Goal: Task Accomplishment & Management: Complete application form

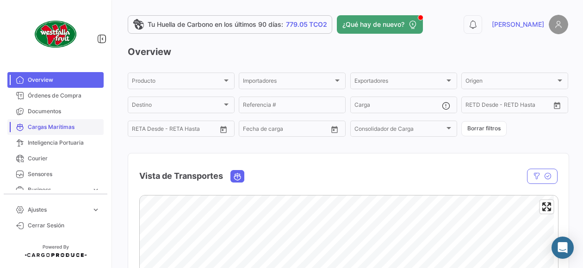
click at [60, 127] on span "Cargas Marítimas" at bounding box center [64, 127] width 72 height 8
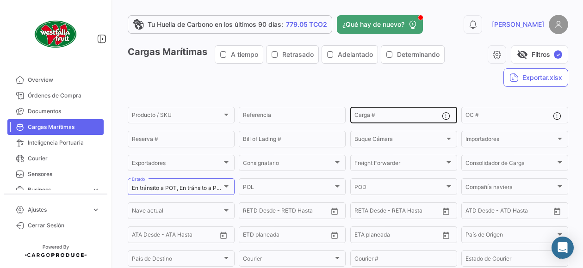
click at [382, 119] on input "Carga #" at bounding box center [397, 116] width 87 height 6
click at [384, 95] on app-list-header "Cargas Marítimas A tiempo Retrasado Adelantado Determinando visibility_off Filt…" at bounding box center [348, 216] width 440 height 343
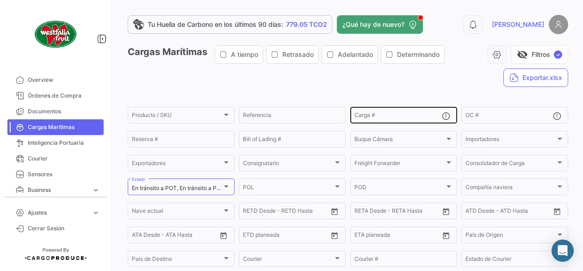
click at [383, 113] on input "Carga #" at bounding box center [397, 116] width 87 height 6
paste input "TEMU957577-9"
click at [389, 118] on input "TEMU957577-9" at bounding box center [397, 116] width 87 height 6
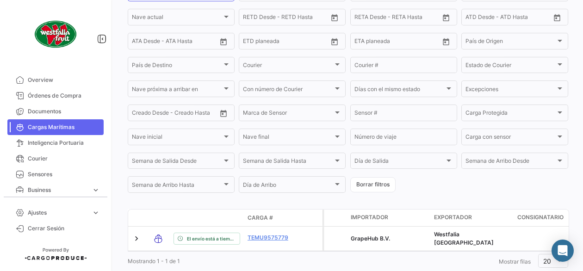
scroll to position [225, 0]
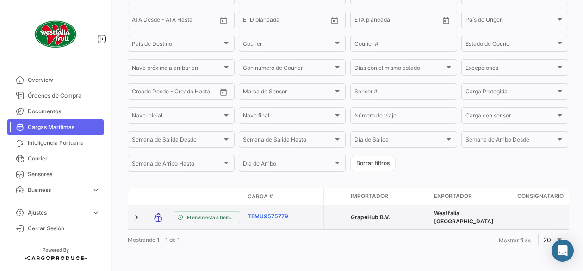
type input "TEMU9575779"
click at [270, 212] on link "TEMU9575779" at bounding box center [271, 216] width 48 height 8
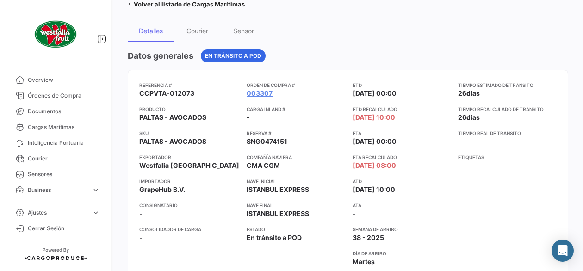
scroll to position [46, 0]
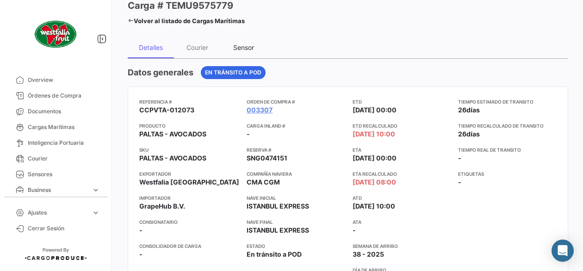
click at [245, 49] on div "Sensor" at bounding box center [243, 47] width 21 height 8
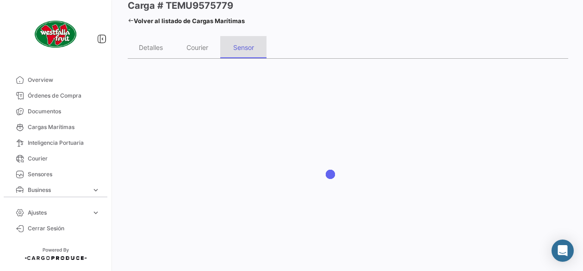
scroll to position [0, 0]
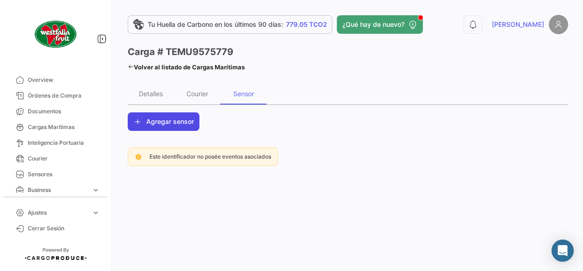
click at [187, 125] on span "Agregar sensor" at bounding box center [170, 121] width 48 height 9
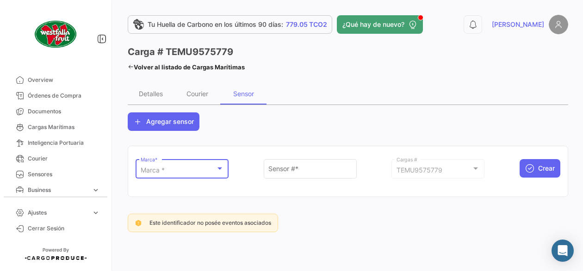
click at [199, 174] on div "Marca *" at bounding box center [178, 170] width 75 height 8
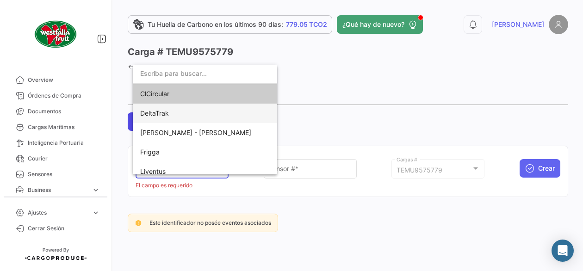
click at [190, 114] on span "DeltaTrak" at bounding box center [204, 113] width 129 height 19
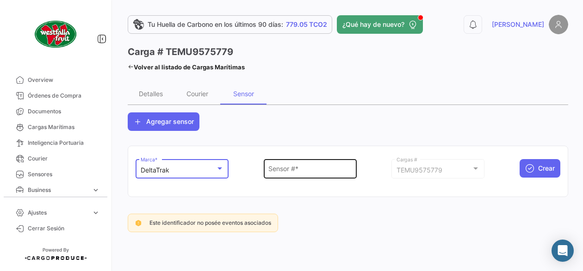
click at [319, 169] on input "Sensor # *" at bounding box center [309, 170] width 83 height 8
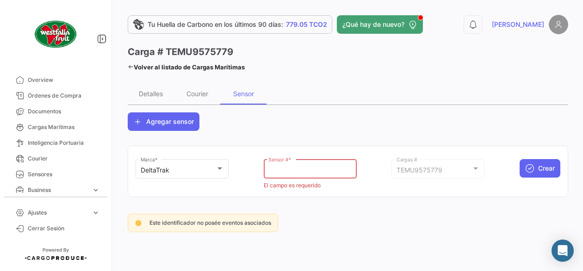
click at [323, 170] on input "Sensor # *" at bounding box center [309, 170] width 83 height 8
paste input "68704688"
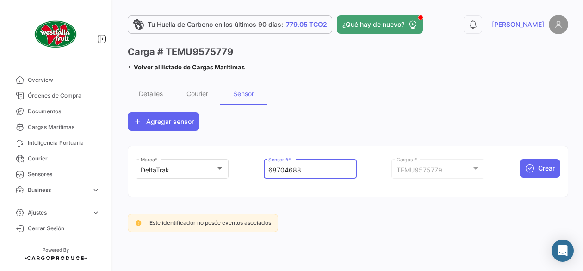
type input "68704688"
click at [535, 169] on button "Crear" at bounding box center [539, 168] width 41 height 18
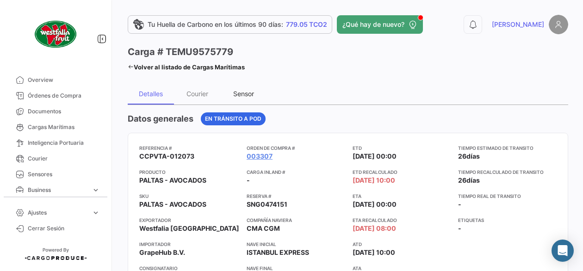
click at [251, 97] on div "Sensor" at bounding box center [243, 94] width 21 height 8
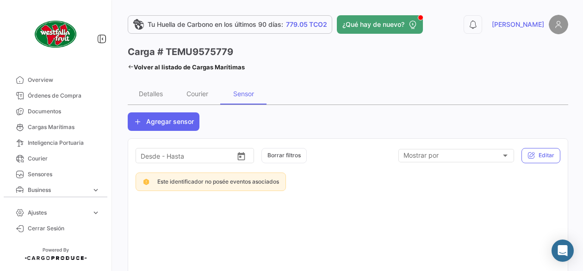
click at [131, 68] on icon at bounding box center [131, 67] width 6 height 6
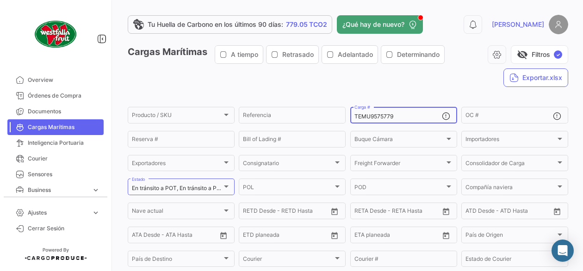
drag, startPoint x: 396, startPoint y: 117, endPoint x: 328, endPoint y: 125, distance: 68.0
click at [0, 0] on div "Producto / SKU Producto / SKU Referencia TEMU9575779 Carga # OC # Reserva # Bil…" at bounding box center [0, 0] width 0 height 0
paste input "CGMU536686-5"
click at [392, 117] on input "CGMU536686-5" at bounding box center [397, 116] width 87 height 6
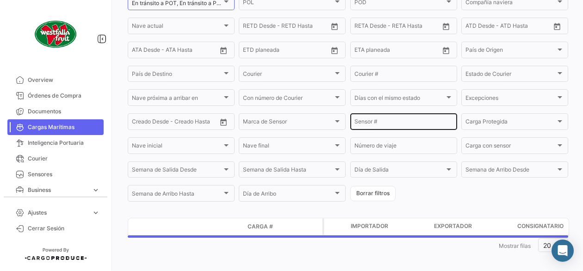
scroll to position [194, 0]
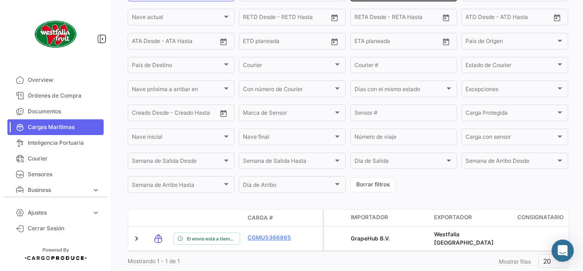
type input "CGMU5366865"
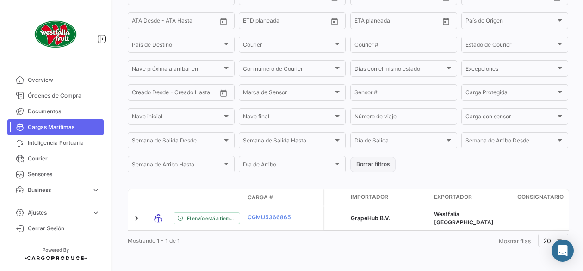
scroll to position [225, 0]
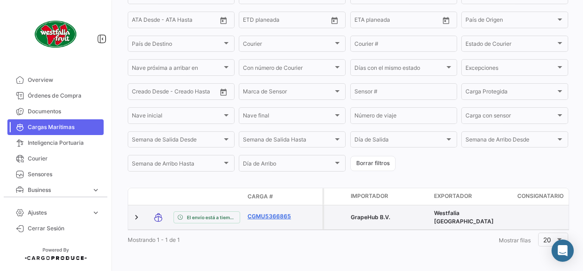
click at [279, 212] on link "CGMU5366865" at bounding box center [271, 216] width 48 height 8
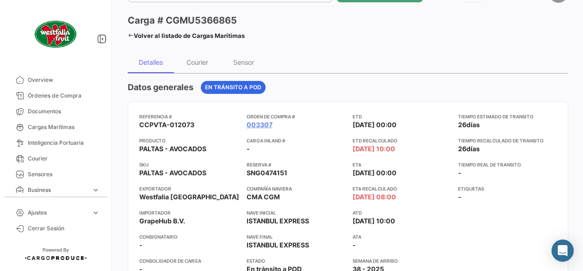
scroll to position [46, 0]
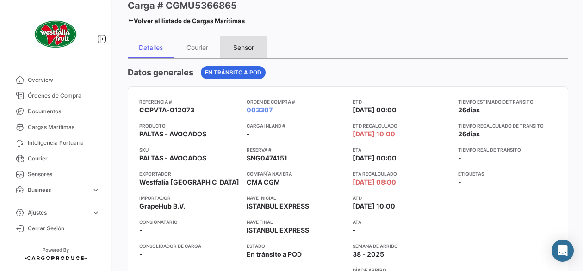
click at [251, 49] on div "Sensor" at bounding box center [243, 47] width 21 height 8
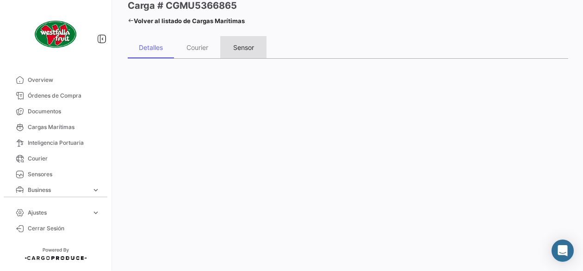
scroll to position [0, 0]
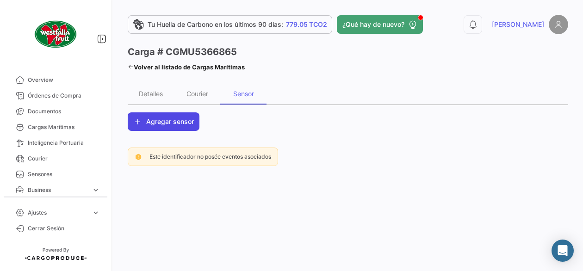
click at [167, 117] on button "Agregar sensor" at bounding box center [164, 121] width 72 height 18
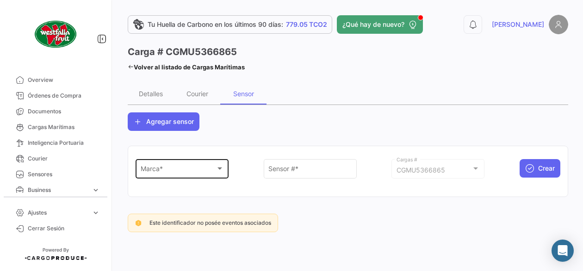
click at [197, 172] on div "Marca *" at bounding box center [178, 170] width 75 height 8
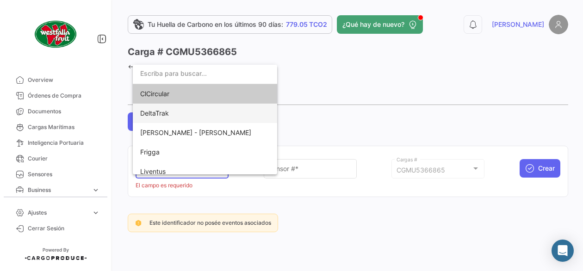
click at [184, 111] on span "DeltaTrak" at bounding box center [204, 113] width 129 height 19
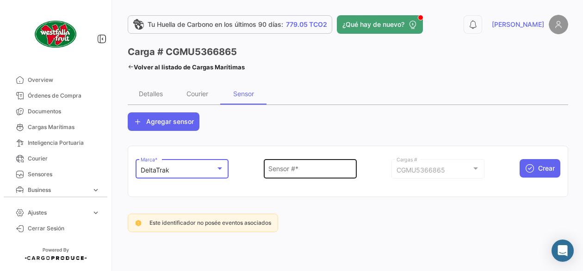
click at [297, 170] on input "Sensor # *" at bounding box center [309, 170] width 83 height 8
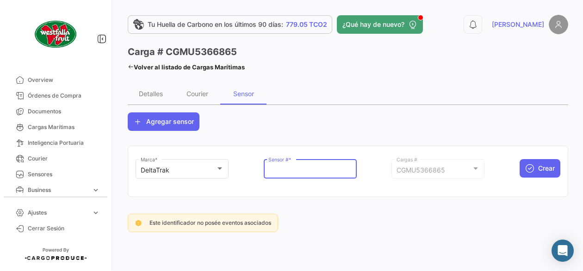
paste input "68704676"
type input "68704676"
click at [319, 188] on mat-form-field "68704676 Sensor # *" at bounding box center [310, 173] width 93 height 32
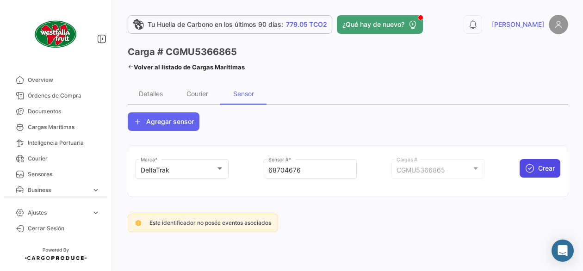
click at [534, 169] on button "Crear" at bounding box center [539, 168] width 41 height 18
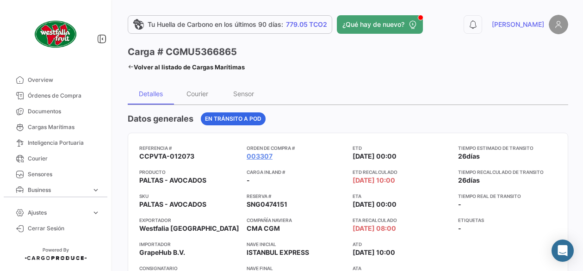
click at [136, 68] on link "Volver al listado de Cargas Marítimas" at bounding box center [186, 67] width 117 height 13
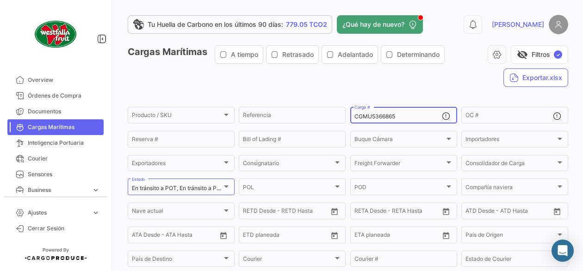
drag, startPoint x: 403, startPoint y: 115, endPoint x: 323, endPoint y: 124, distance: 80.6
click at [0, 0] on div "Producto / SKU Producto / SKU Referencia CGMU5366865 Carga # OC # Reserva # Bil…" at bounding box center [0, 0] width 0 height 0
paste input "MCAU605278-9"
click at [391, 117] on input "MCAU605278-9" at bounding box center [397, 116] width 87 height 6
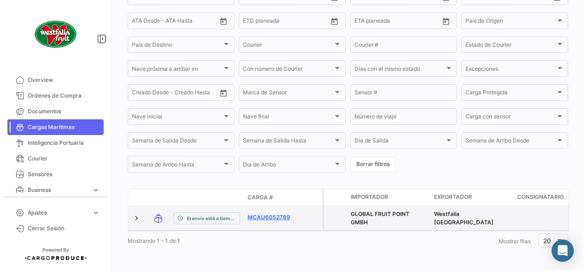
scroll to position [225, 0]
type input "MCAU6052789"
click at [275, 212] on link "MCAU6052789" at bounding box center [271, 216] width 48 height 8
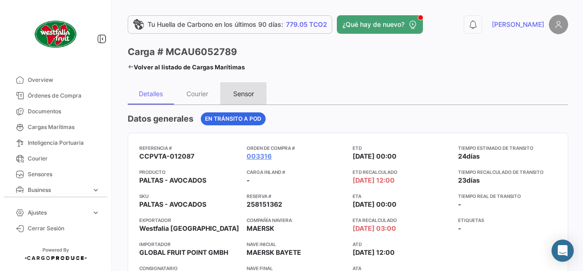
click at [238, 94] on div "Sensor" at bounding box center [243, 94] width 21 height 8
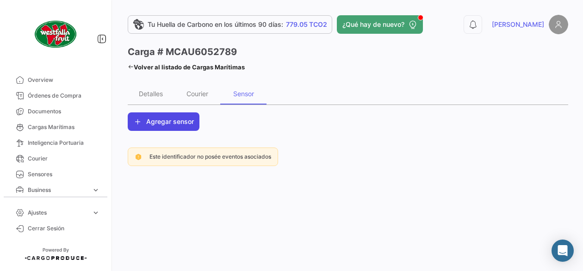
click at [166, 120] on span "Agregar sensor" at bounding box center [170, 121] width 48 height 9
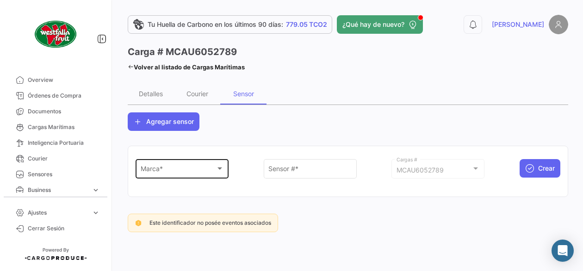
click at [200, 164] on div "Marca * Marca *" at bounding box center [182, 167] width 83 height 21
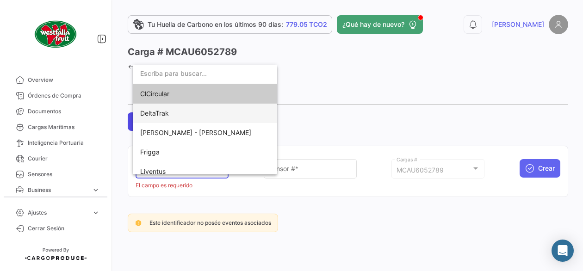
click at [191, 114] on span "DeltaTrak" at bounding box center [204, 113] width 129 height 19
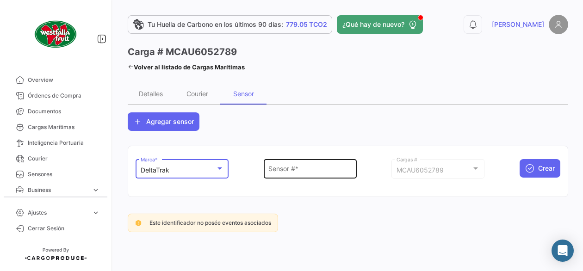
click at [276, 170] on input "Sensor # *" at bounding box center [309, 170] width 83 height 8
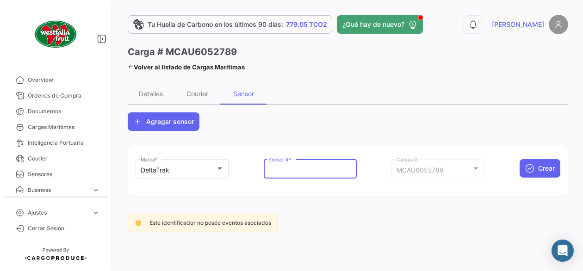
paste input "68704681"
type input "68704681"
click at [310, 192] on mat-card "DeltaTrak Marca * 68704681 Sensor # * MCAU6052789 Cargas # Crear" at bounding box center [348, 171] width 440 height 51
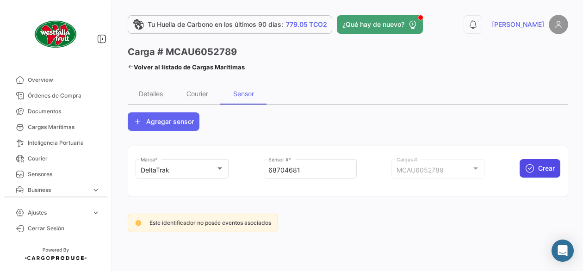
click at [540, 166] on span "Crear" at bounding box center [546, 168] width 17 height 9
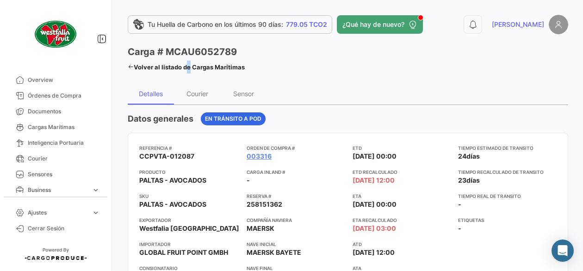
click at [185, 66] on link "Volver al listado de Cargas Marítimas" at bounding box center [186, 67] width 117 height 13
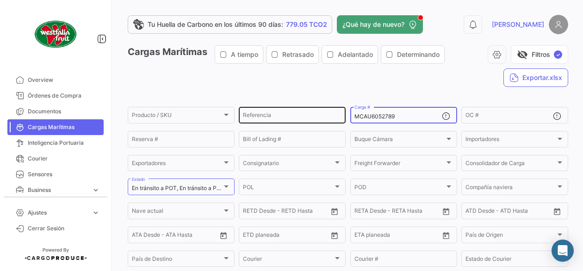
drag, startPoint x: 412, startPoint y: 116, endPoint x: 309, endPoint y: 122, distance: 103.7
click at [0, 0] on div "Producto / SKU Producto / SKU Referencia MCAU6052789 Carga # OC # Reserva # Bil…" at bounding box center [0, 0] width 0 height 0
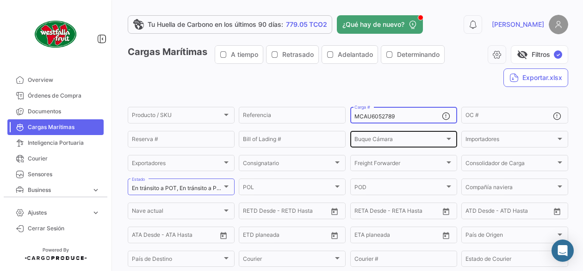
paste input "4241-4"
click at [391, 118] on input "MCAU604241-4" at bounding box center [397, 116] width 87 height 6
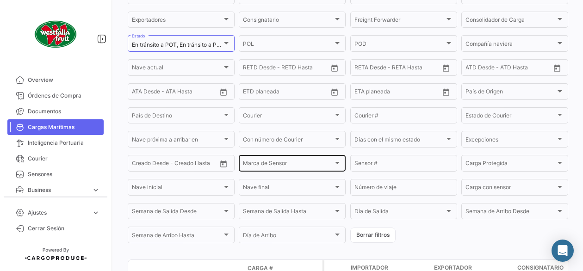
scroll to position [78, 0]
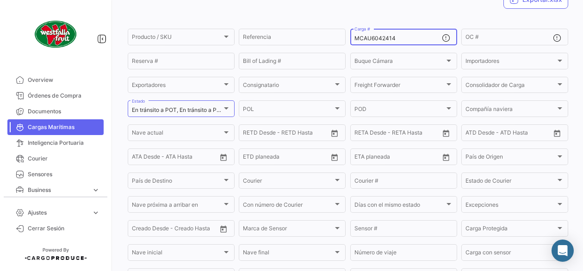
drag, startPoint x: 398, startPoint y: 39, endPoint x: 328, endPoint y: 49, distance: 71.0
click at [328, 49] on form "Producto / SKU Producto / SKU Referencia MCAU6042414 Carga # OC # Reserva # Bil…" at bounding box center [348, 168] width 440 height 283
paste input "-"
click at [391, 39] on input "MCAU604241-4" at bounding box center [397, 38] width 87 height 6
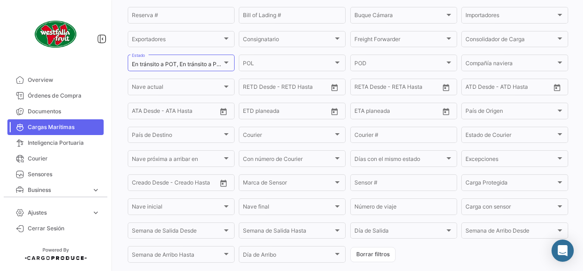
scroll to position [9, 0]
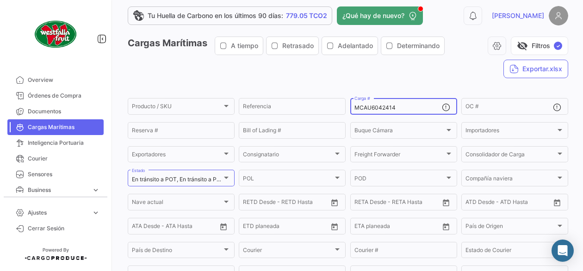
drag, startPoint x: 395, startPoint y: 107, endPoint x: 344, endPoint y: 119, distance: 52.3
click at [344, 119] on form "Producto / SKU Producto / SKU Referencia MCAU6042414 Carga # OC # Reserva # Bil…" at bounding box center [348, 238] width 440 height 283
paste input "2423-6"
click at [392, 110] on input "MCAU602423-6" at bounding box center [397, 107] width 87 height 6
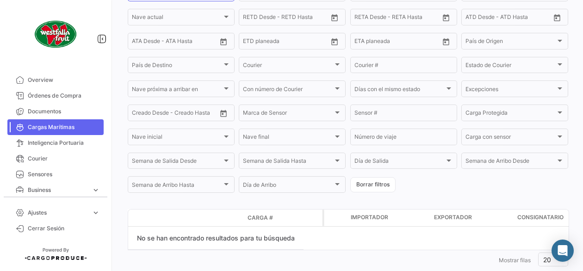
scroll to position [217, 0]
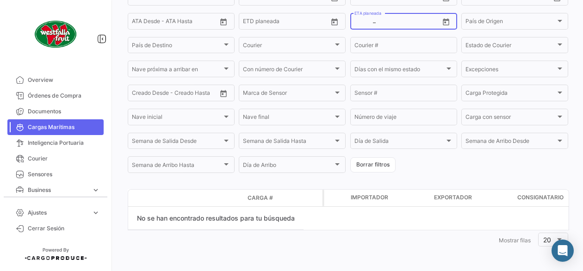
click at [395, 22] on input "text" at bounding box center [397, 22] width 40 height 6
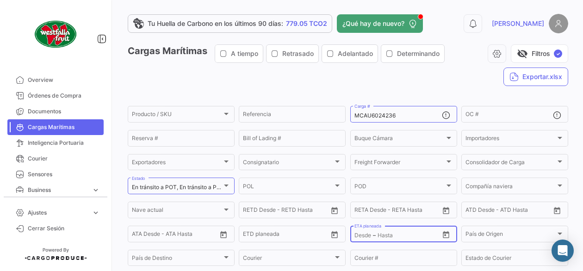
scroll to position [0, 0]
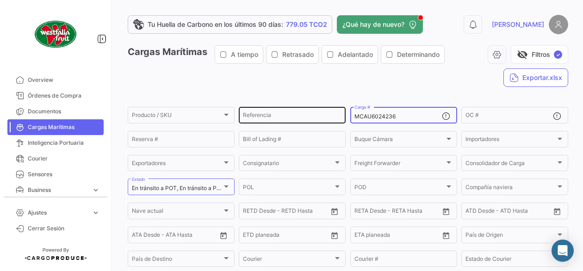
drag, startPoint x: 408, startPoint y: 116, endPoint x: 338, endPoint y: 123, distance: 70.2
click at [0, 0] on div "Producto / SKU Producto / SKU Referencia MCAU6024236 Carga # OC # Reserva # Bil…" at bounding box center [0, 0] width 0 height 0
paste input "6644-2"
click at [393, 117] on input "MCAU606644-2" at bounding box center [397, 116] width 87 height 6
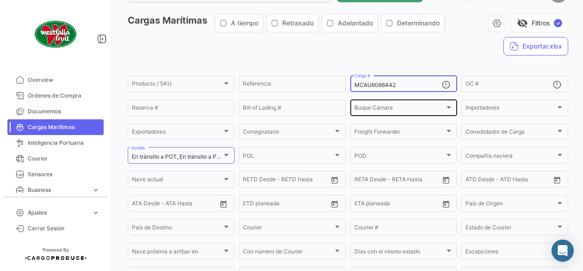
scroll to position [31, 0]
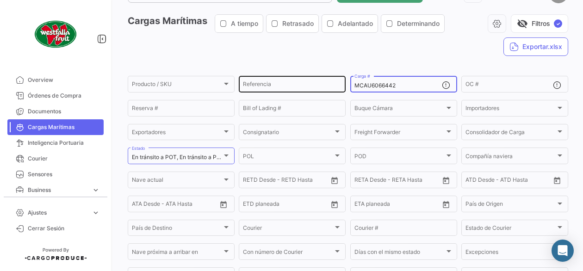
drag, startPoint x: 403, startPoint y: 85, endPoint x: 342, endPoint y: 90, distance: 61.3
click at [0, 0] on div "Producto / SKU Producto / SKU Referencia MCAU6066442 Carga # OC # Reserva # Bil…" at bounding box center [0, 0] width 0 height 0
paste input "CGMU546823-4"
click at [390, 87] on input "CGMU546823-4" at bounding box center [397, 85] width 87 height 6
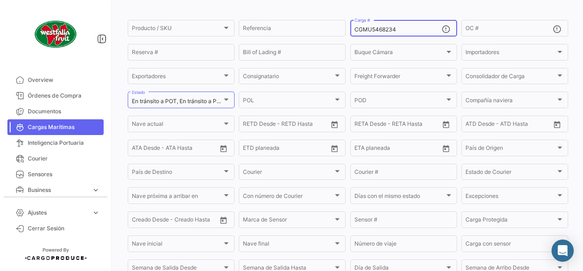
scroll to position [78, 0]
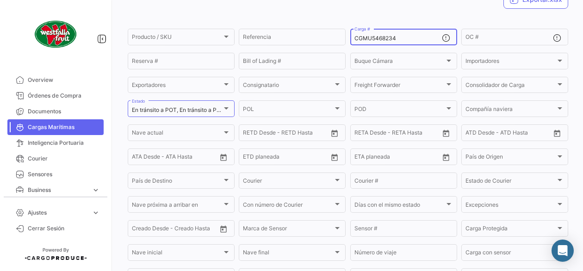
drag, startPoint x: 398, startPoint y: 42, endPoint x: 308, endPoint y: 49, distance: 90.4
click at [307, 49] on form "Producto / SKU Producto / SKU Referencia CGMU5468234 Carga # OC # Reserva # Bil…" at bounding box center [348, 168] width 440 height 283
paste input "652485-7"
click at [391, 40] on input "CGMU652485-7" at bounding box center [397, 38] width 87 height 6
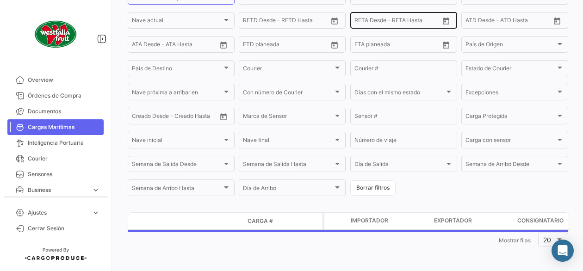
scroll to position [194, 0]
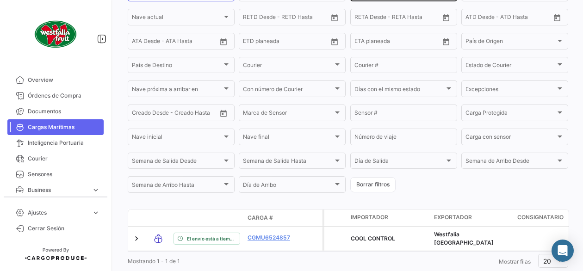
type input "CGMU6524857"
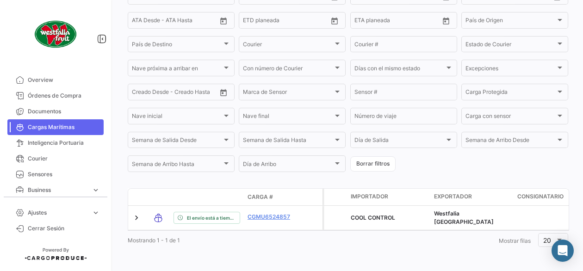
scroll to position [225, 0]
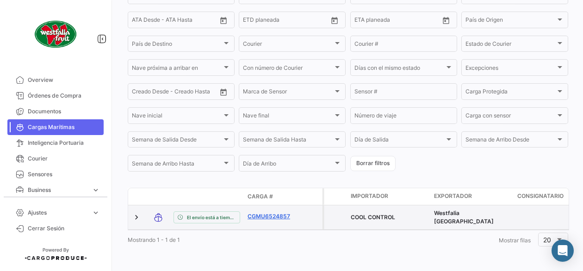
click at [274, 212] on link "CGMU6524857" at bounding box center [271, 216] width 48 height 8
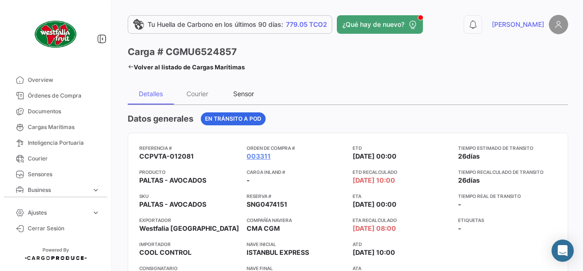
click at [241, 88] on div "Sensor" at bounding box center [243, 93] width 46 height 22
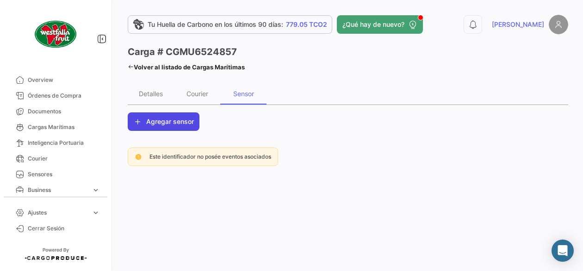
click at [180, 123] on span "Agregar sensor" at bounding box center [170, 121] width 48 height 9
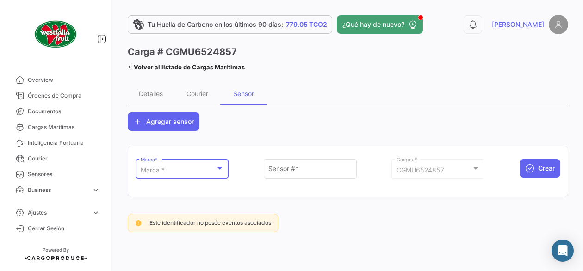
click at [206, 170] on div "Marca *" at bounding box center [178, 170] width 75 height 8
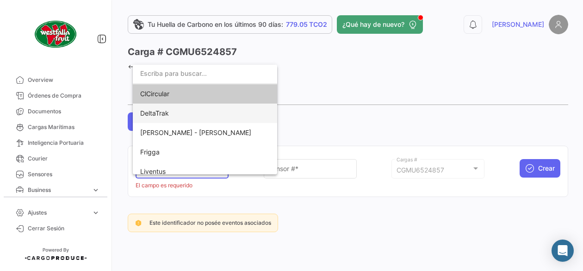
click at [188, 110] on span "DeltaTrak" at bounding box center [204, 113] width 129 height 19
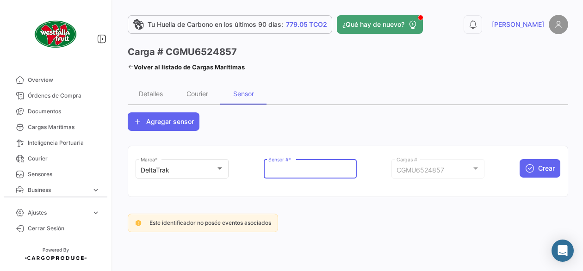
click at [298, 173] on input "Sensor # *" at bounding box center [309, 170] width 83 height 8
paste input "68704686"
type input "68704686"
click at [316, 195] on mat-card "DeltaTrak Marca * 68704686 Sensor # * CGMU6524857 Cargas # Crear" at bounding box center [348, 171] width 440 height 51
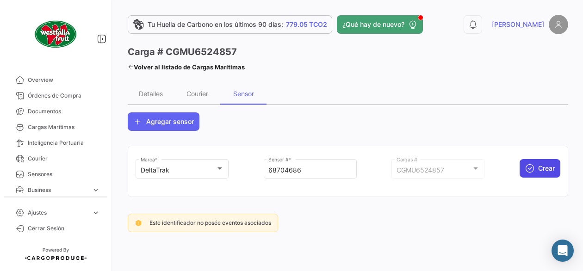
click at [550, 172] on span "Crear" at bounding box center [546, 168] width 17 height 9
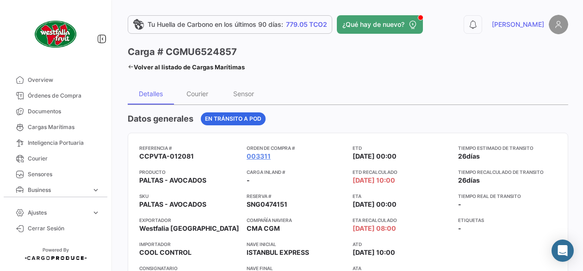
click at [183, 68] on link "Volver al listado de Cargas Marítimas" at bounding box center [186, 67] width 117 height 13
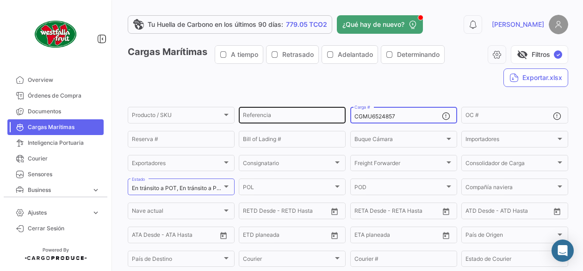
drag, startPoint x: 404, startPoint y: 116, endPoint x: 320, endPoint y: 120, distance: 84.3
click at [0, 0] on div "Producto / SKU Producto / SKU Referencia CGMU6524857 Carga # OC # Reserva # Bil…" at bounding box center [0, 0] width 0 height 0
paste input "MCAU603006-0"
click at [391, 116] on input "MCAU603006-0" at bounding box center [397, 116] width 87 height 6
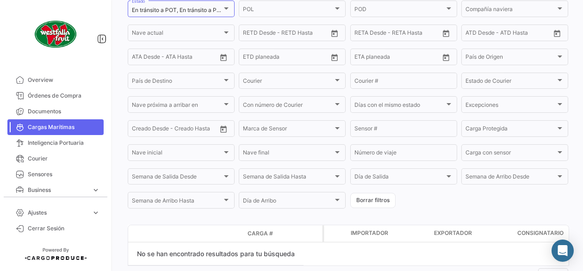
scroll to position [78, 0]
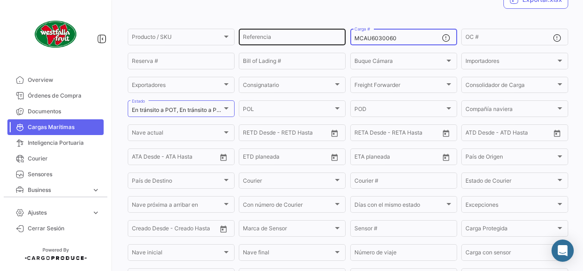
drag, startPoint x: 396, startPoint y: 38, endPoint x: 342, endPoint y: 43, distance: 54.8
click at [0, 0] on div "Producto / SKU Producto / SKU Referencia MCAU6030060 Carga # OC # Reserva # Bil…" at bounding box center [0, 0] width 0 height 0
paste input "5181-7"
click at [390, 41] on input "MCAU605181-7" at bounding box center [397, 38] width 87 height 6
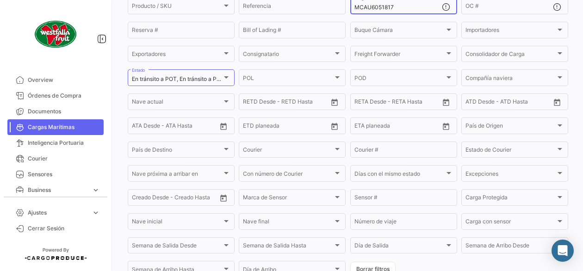
scroll to position [0, 0]
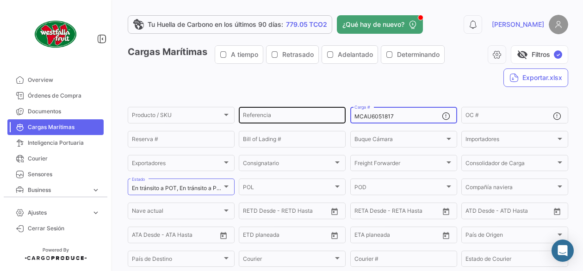
drag, startPoint x: 396, startPoint y: 116, endPoint x: 340, endPoint y: 121, distance: 55.7
click at [0, 0] on div "Producto / SKU Producto / SKU Referencia MCAU6051817 Carga # OC # Reserva # Bil…" at bounding box center [0, 0] width 0 height 0
paste input "GCXU800646-1"
click at [390, 117] on input "GCXU800646-1" at bounding box center [397, 116] width 87 height 6
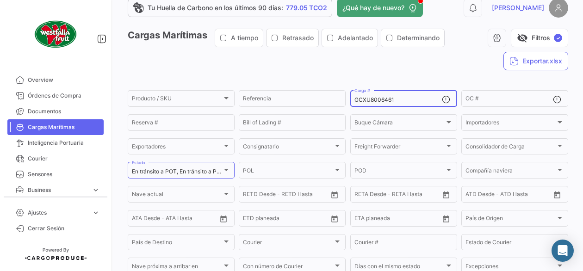
scroll to position [9, 0]
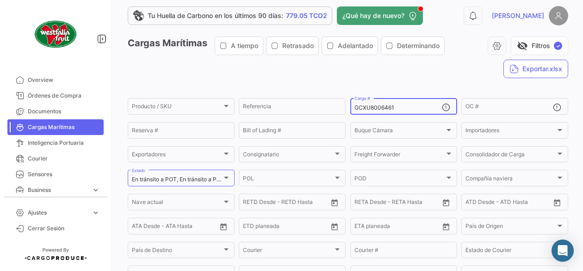
drag, startPoint x: 397, startPoint y: 106, endPoint x: 344, endPoint y: 110, distance: 52.8
click at [344, 110] on form "Producto / SKU Producto / SKU Referencia GCXU8006461 Carga # OC # Reserva # Bil…" at bounding box center [348, 238] width 440 height 283
paste input "ONEU915570-9"
click at [388, 106] on input "ONEU915570-9" at bounding box center [397, 107] width 87 height 6
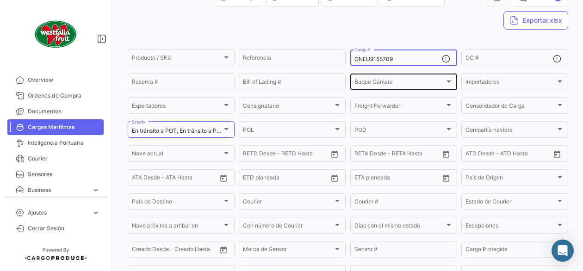
scroll to position [194, 0]
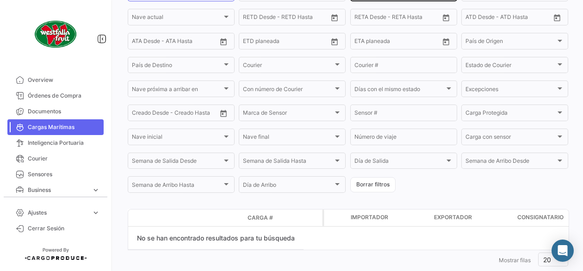
type input "ONEU9155709"
